Goal: Information Seeking & Learning: Learn about a topic

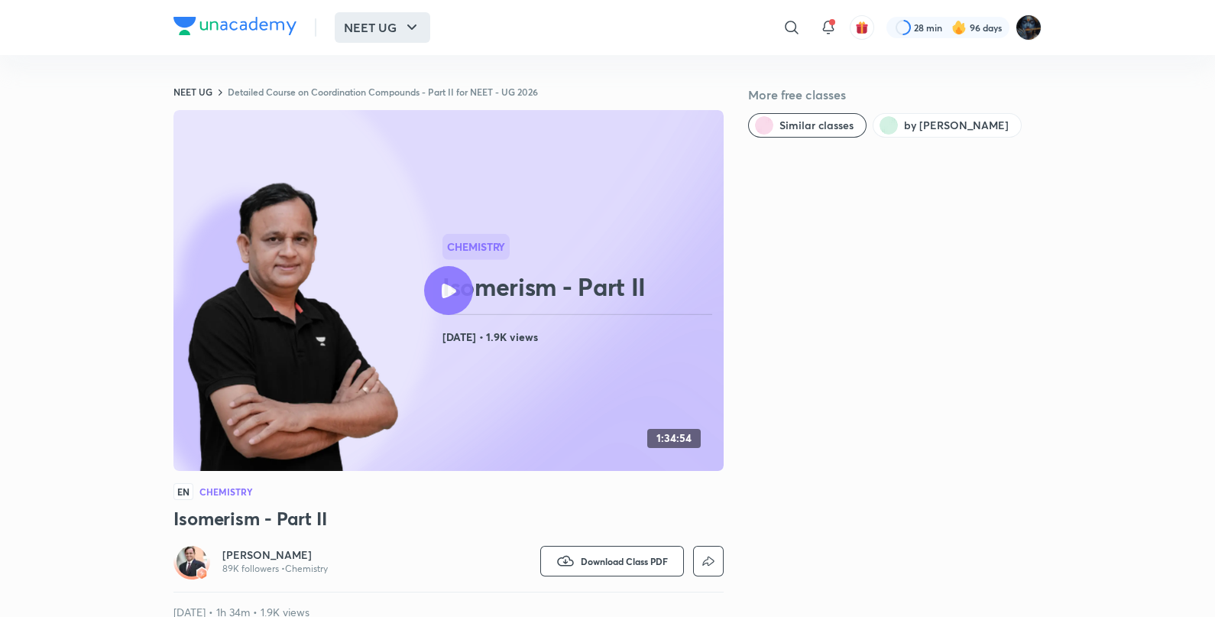
click at [378, 19] on button "NEET UG" at bounding box center [383, 27] width 96 height 31
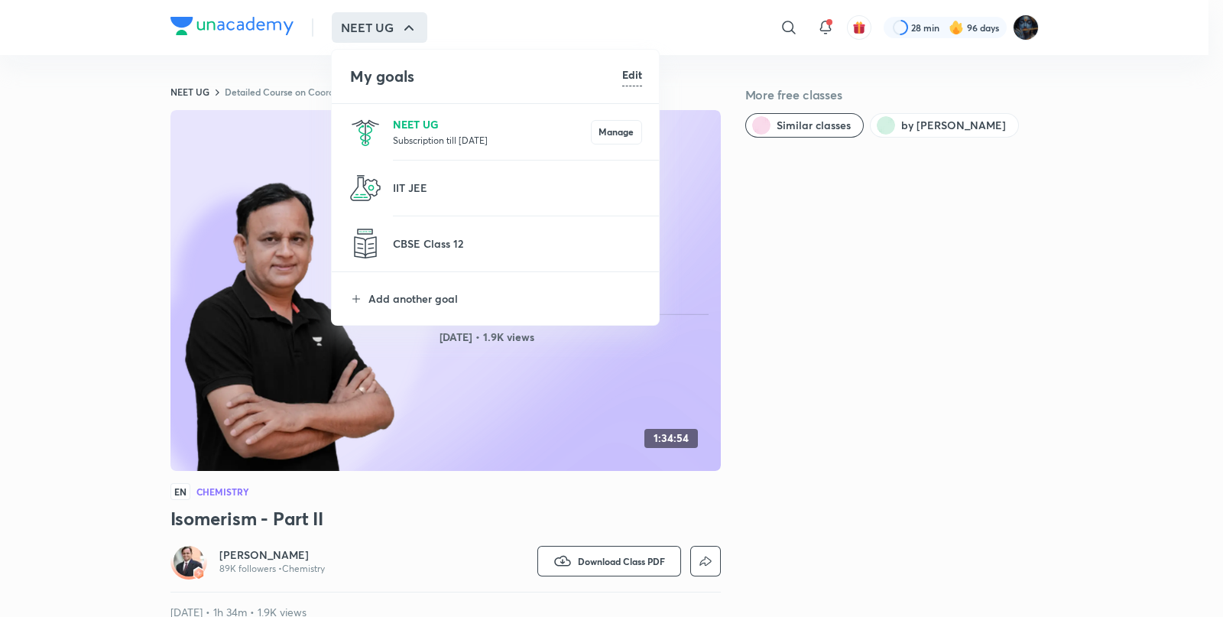
click at [400, 127] on p "NEET UG" at bounding box center [492, 124] width 198 height 16
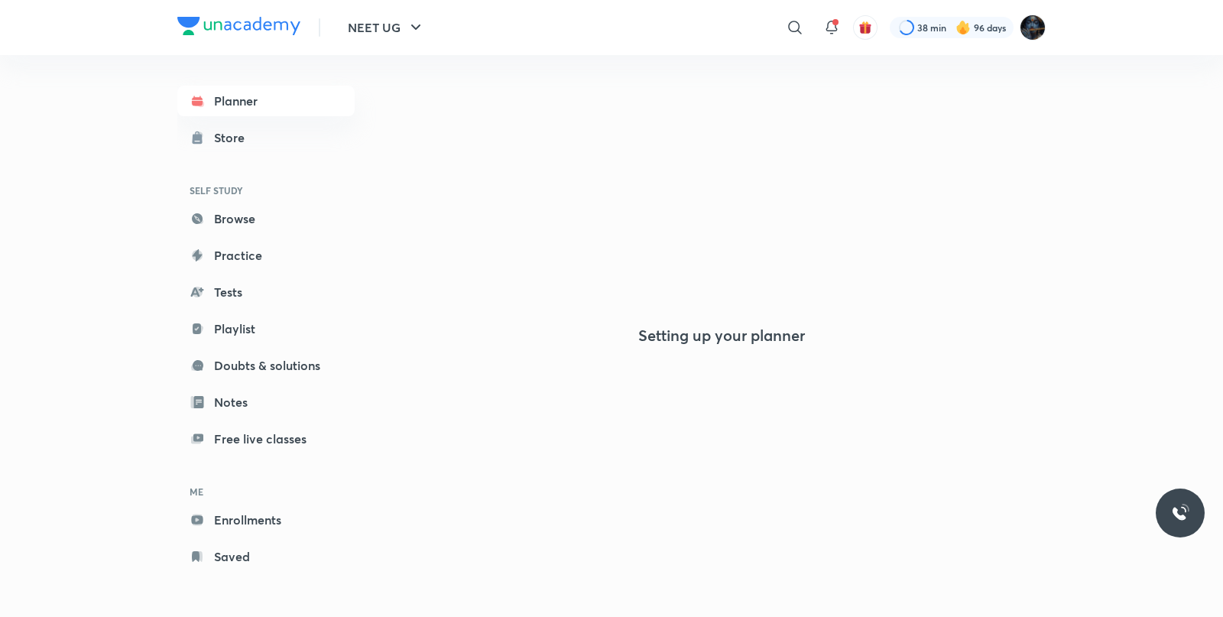
click at [701, 26] on div "​" at bounding box center [669, 27] width 281 height 37
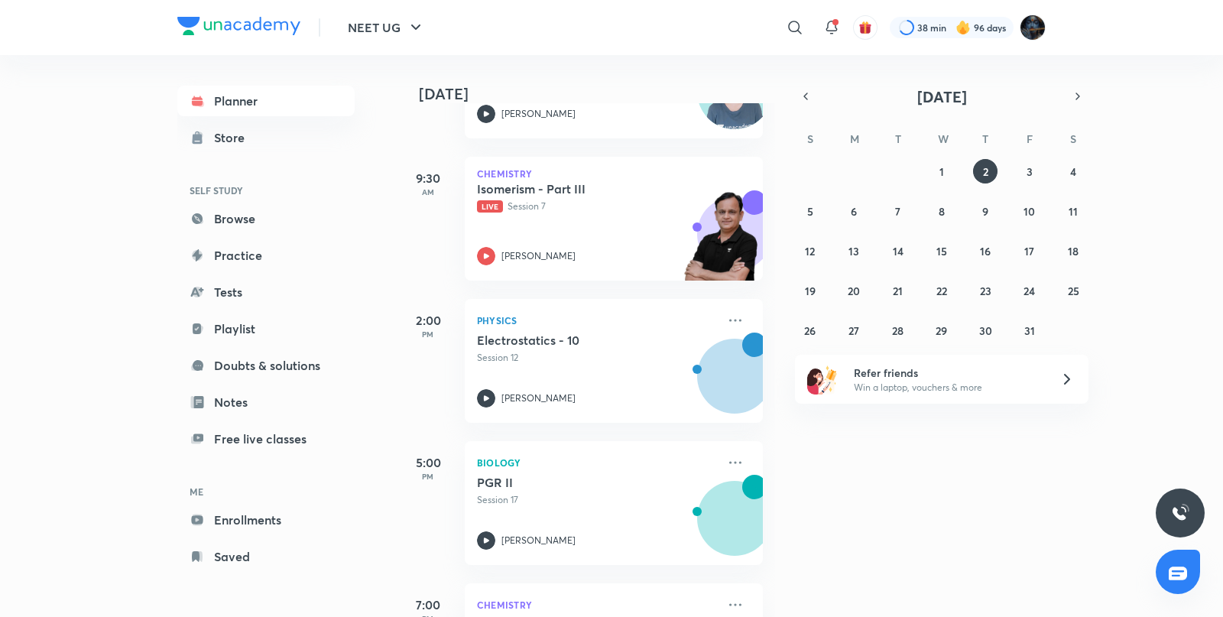
scroll to position [435, 0]
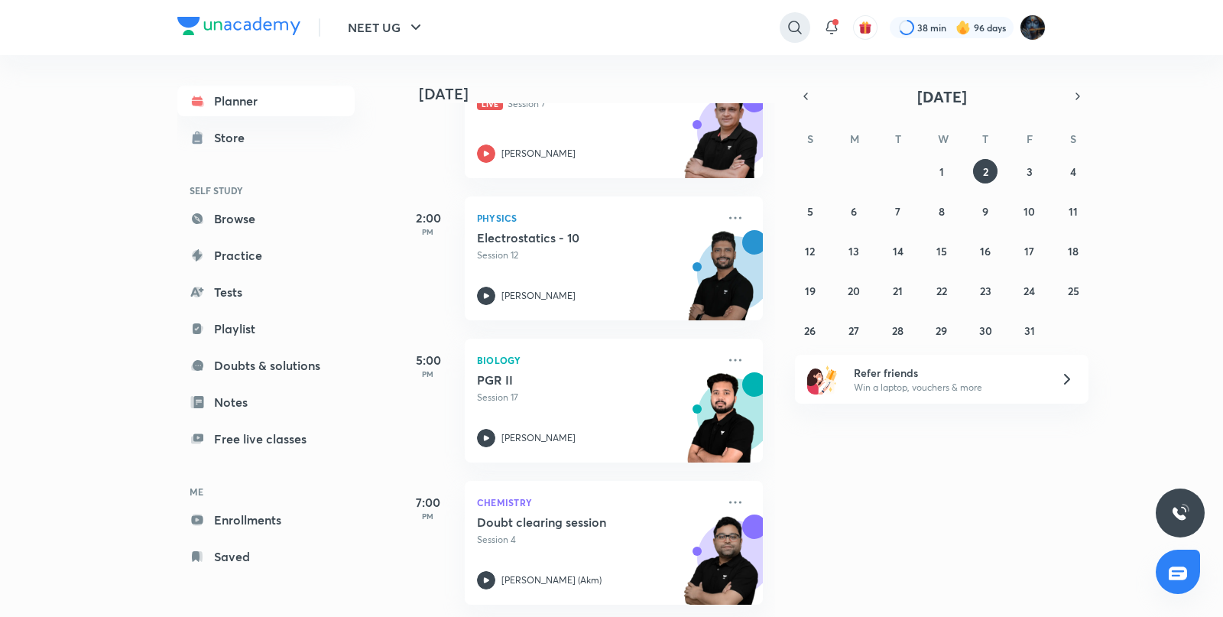
click at [806, 28] on div at bounding box center [795, 27] width 31 height 31
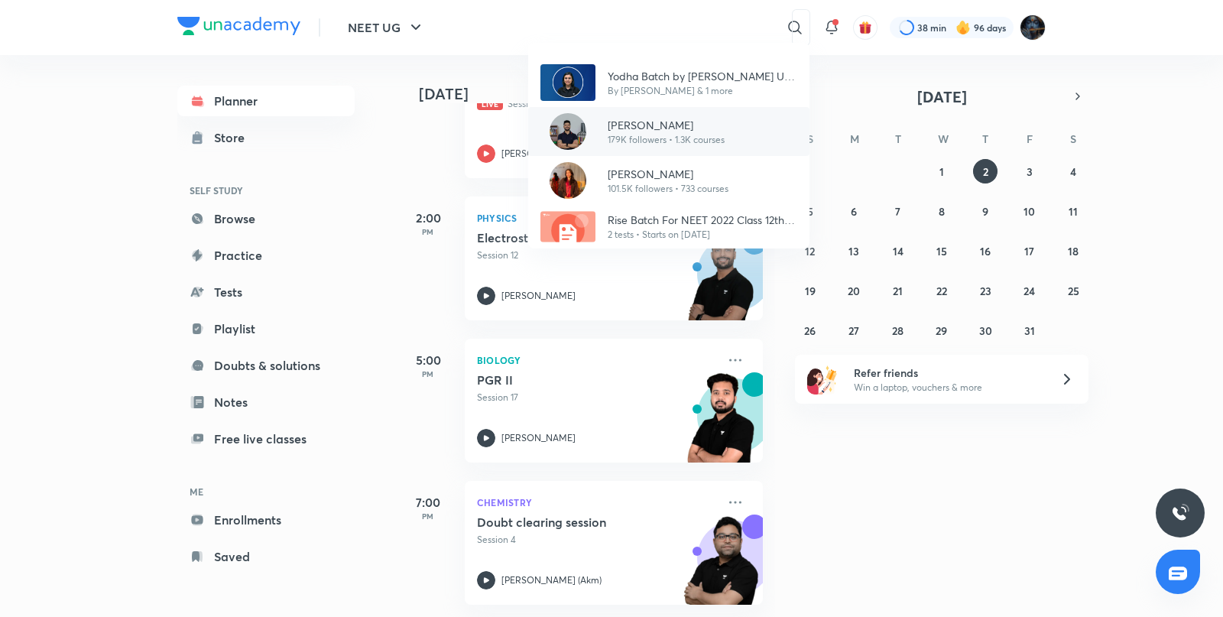
click at [638, 123] on p "[PERSON_NAME]" at bounding box center [666, 125] width 117 height 16
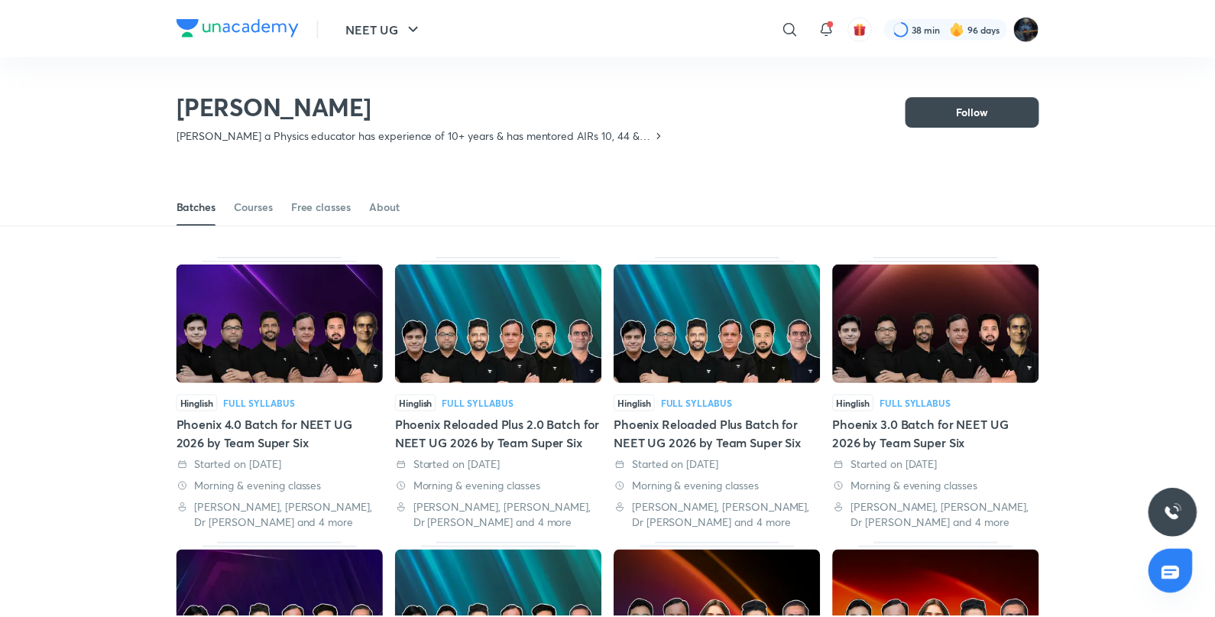
scroll to position [67, 0]
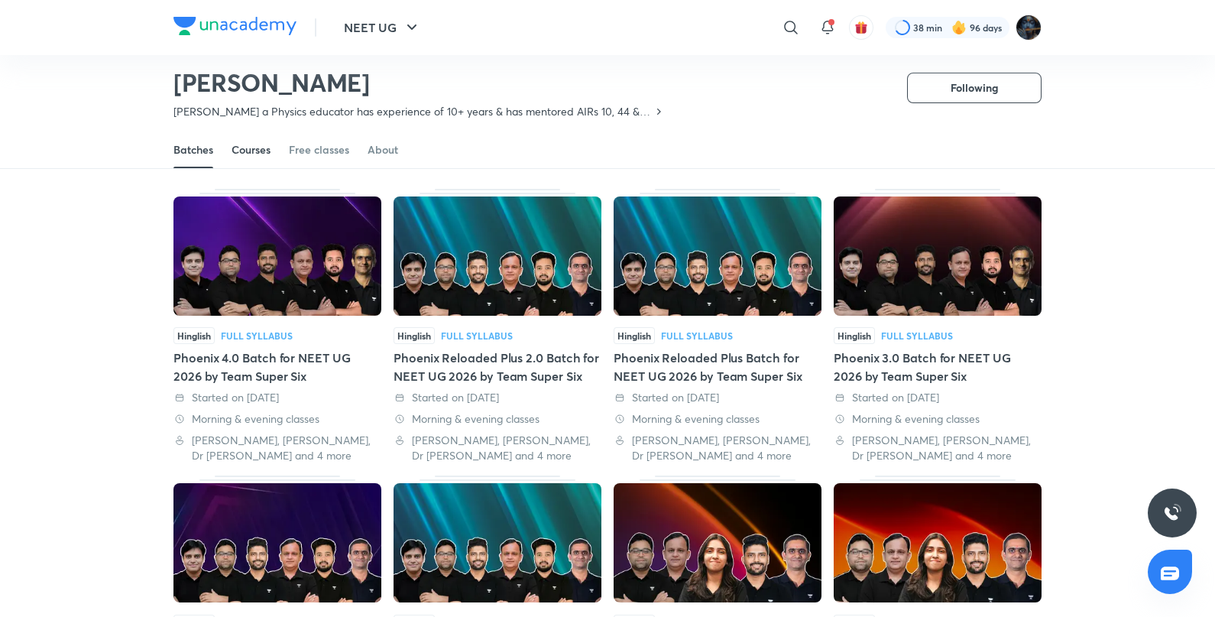
click at [251, 151] on div "Courses" at bounding box center [251, 149] width 39 height 15
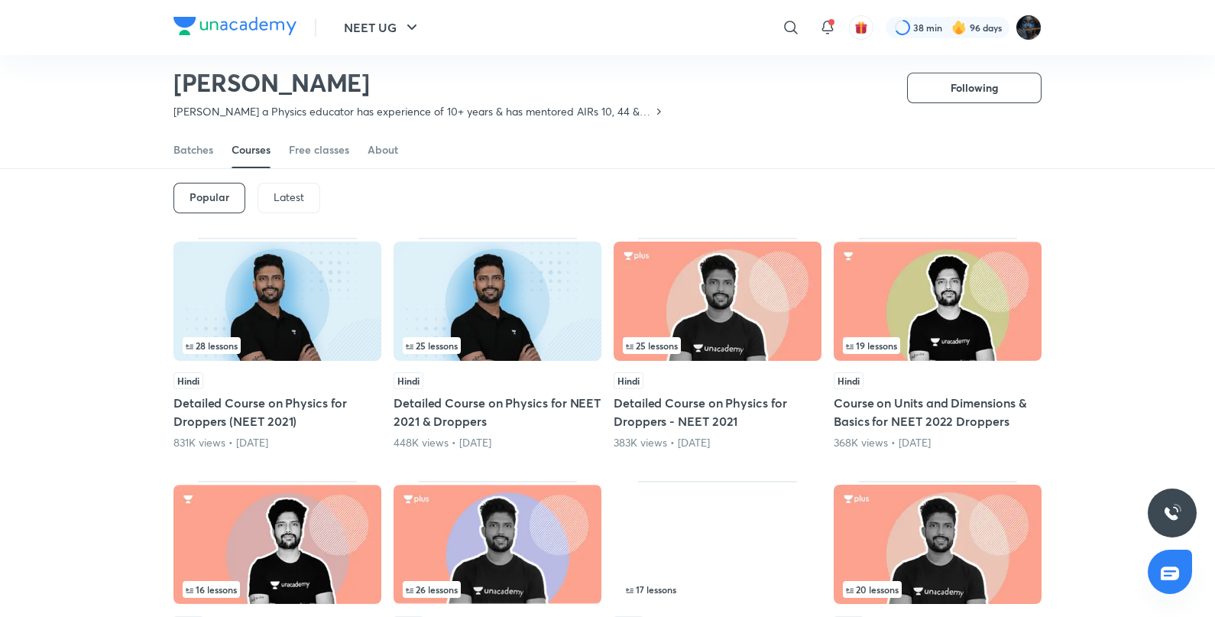
click at [272, 187] on div "Latest" at bounding box center [289, 198] width 63 height 31
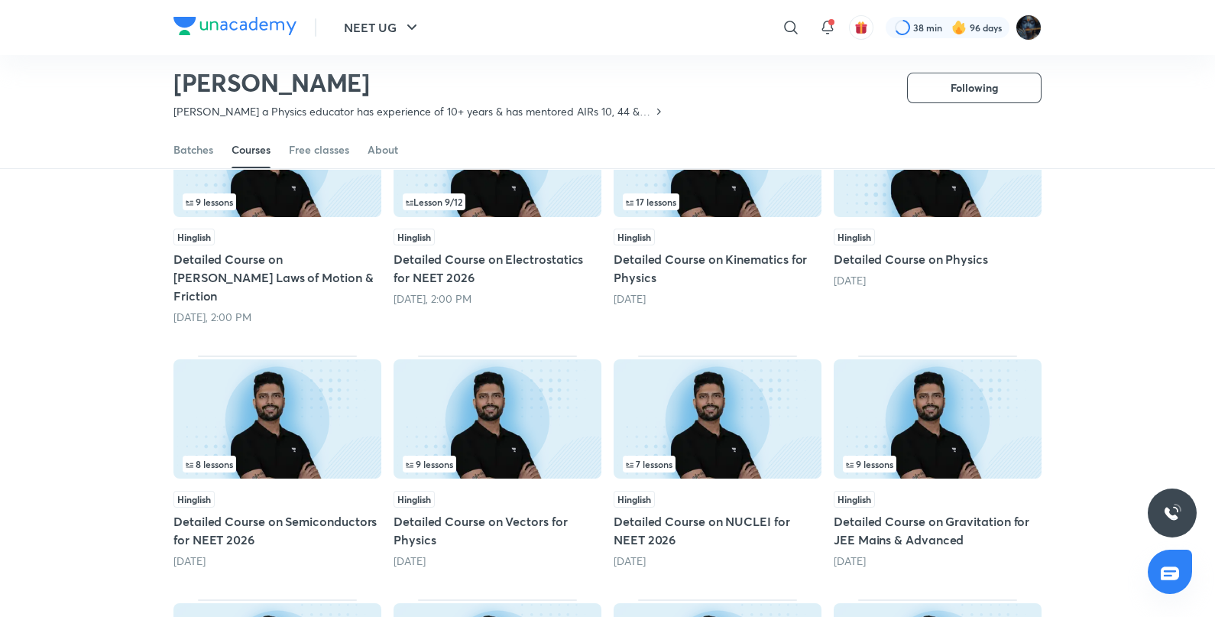
scroll to position [213, 0]
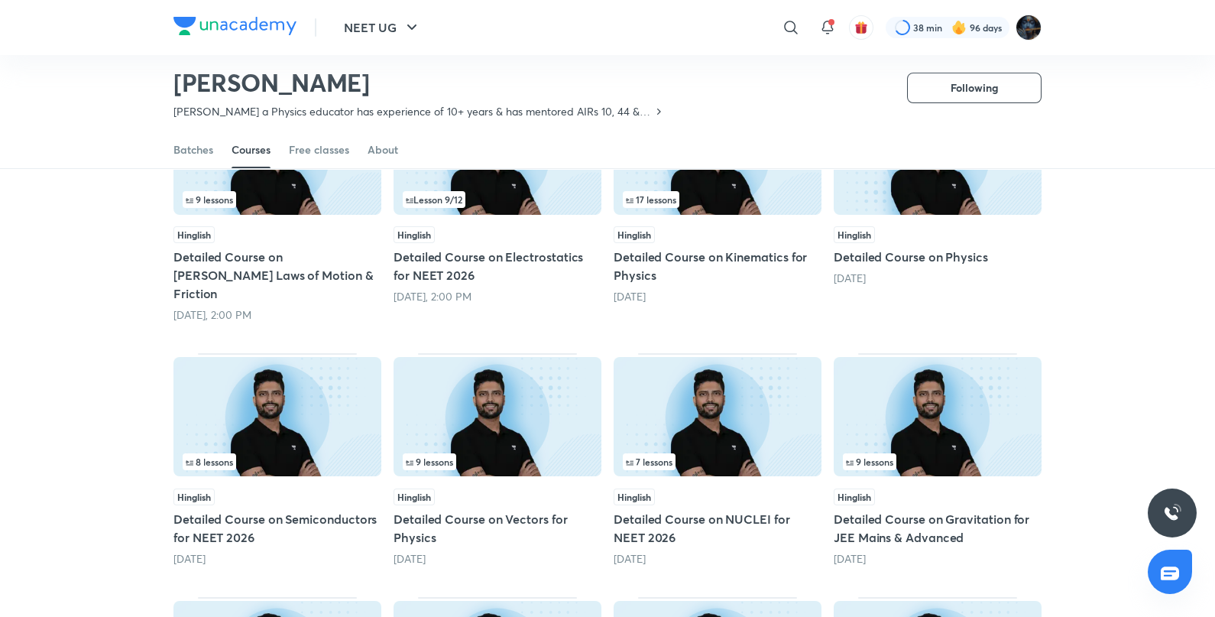
click at [511, 377] on img at bounding box center [498, 416] width 208 height 119
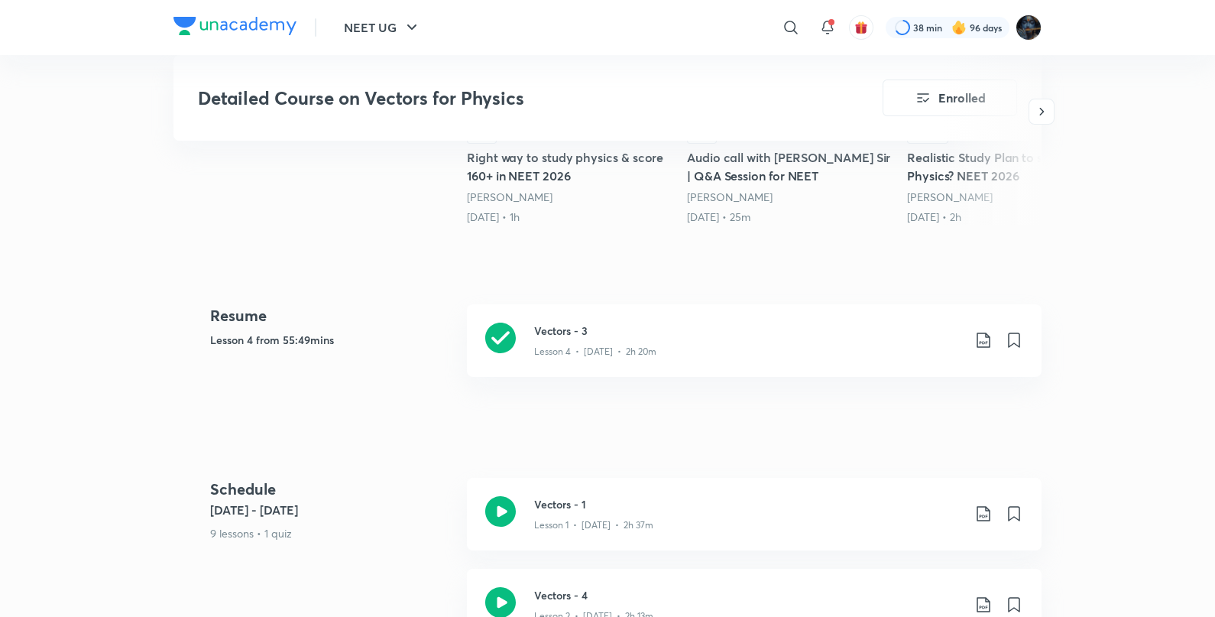
scroll to position [607, 0]
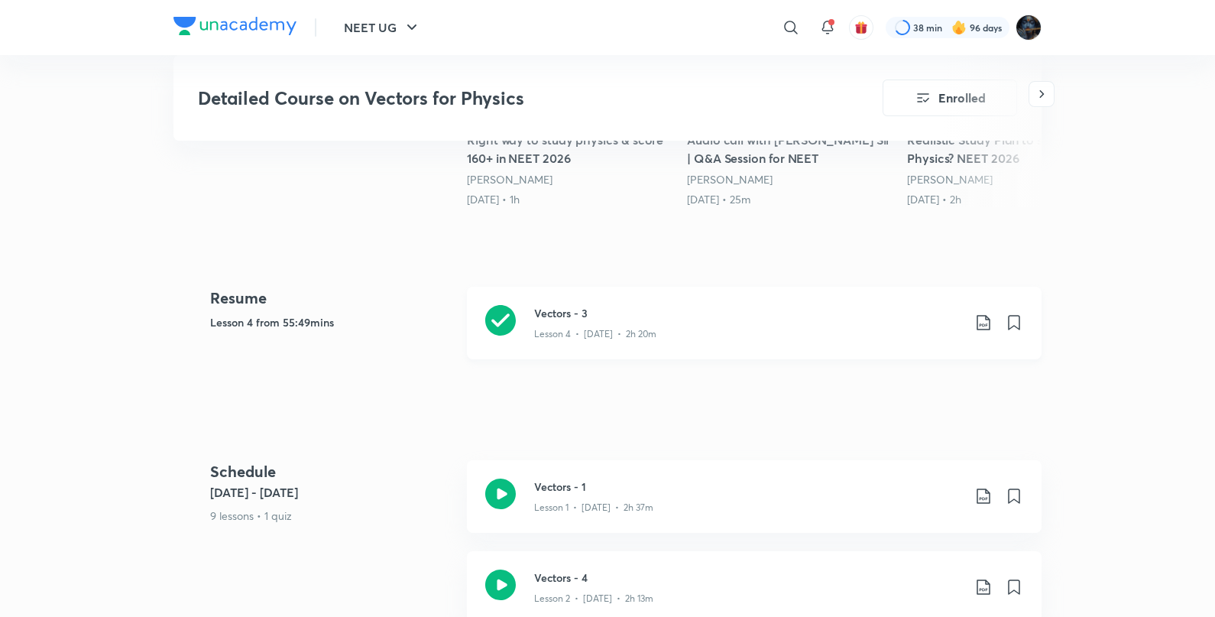
click at [498, 305] on icon at bounding box center [500, 320] width 31 height 31
